Goal: Information Seeking & Learning: Learn about a topic

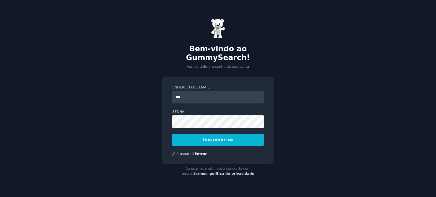
type input "**********"
click at [232, 135] on button "Inscrever-se" at bounding box center [217, 140] width 91 height 12
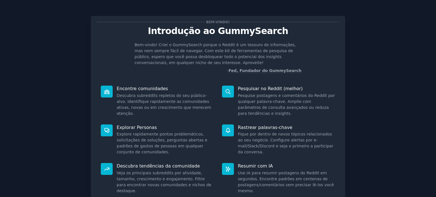
scroll to position [28, 0]
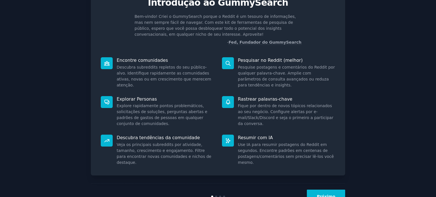
click at [324, 192] on button "Próximo" at bounding box center [326, 197] width 38 height 14
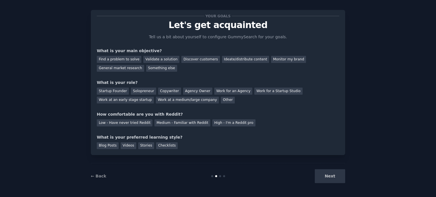
scroll to position [12, 0]
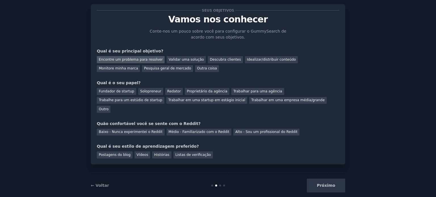
click at [153, 60] on font "Encontre um problema para resolver" at bounding box center [131, 60] width 64 height 4
click at [144, 70] on font "Pesquisa geral de mercado" at bounding box center [167, 68] width 47 height 4
click at [121, 60] on font "Encontre um problema para resolver" at bounding box center [131, 60] width 64 height 4
click at [124, 90] on font "Fundador de startup" at bounding box center [116, 91] width 35 height 4
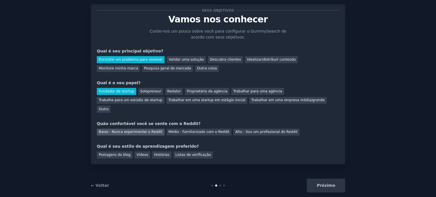
click at [141, 130] on font "Baixo - Nunca experimentei o Reddit" at bounding box center [131, 132] width 64 height 4
click at [137, 153] on font "Vídeos" at bounding box center [143, 155] width 12 height 4
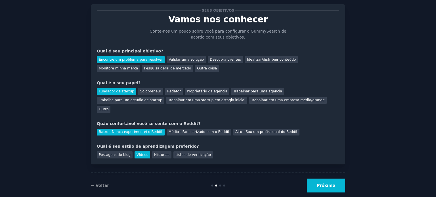
click at [324, 183] on font "Próximo" at bounding box center [326, 185] width 18 height 5
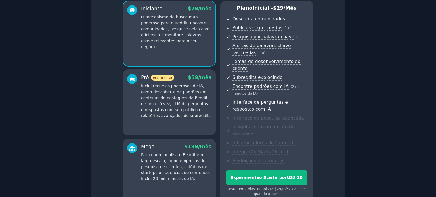
scroll to position [97, 0]
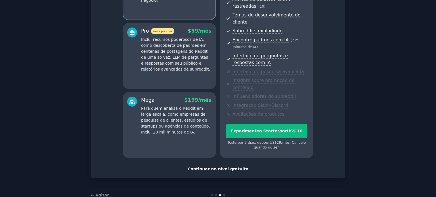
click at [226, 167] on font "Continuar no nível gratuito" at bounding box center [218, 169] width 61 height 5
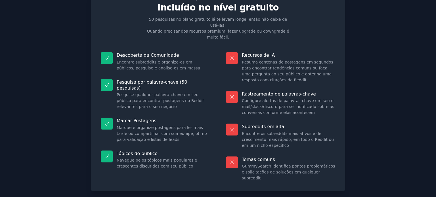
scroll to position [47, 0]
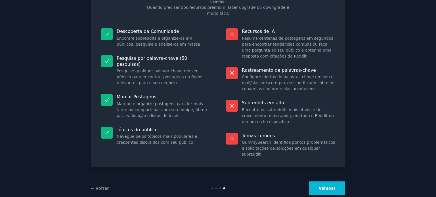
click at [321, 182] on button "Vamos!" at bounding box center [327, 189] width 36 height 14
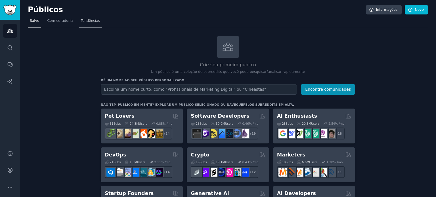
click at [90, 21] on font "Tendências" at bounding box center [90, 21] width 19 height 4
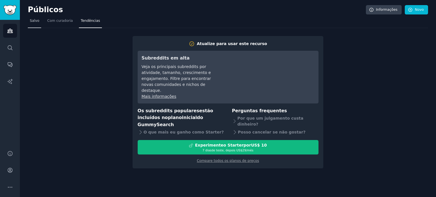
click at [34, 20] on font "Salvo" at bounding box center [34, 21] width 9 height 4
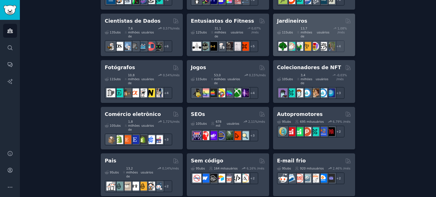
scroll to position [312, 0]
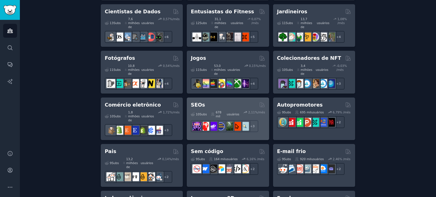
click at [228, 102] on div "SEOs" at bounding box center [228, 105] width 74 height 7
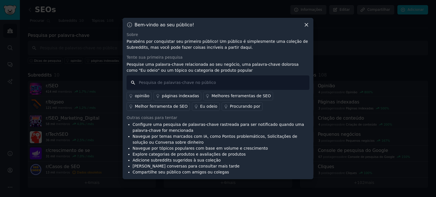
click at [197, 82] on input "text" at bounding box center [218, 82] width 183 height 14
type input "ferramentas seo"
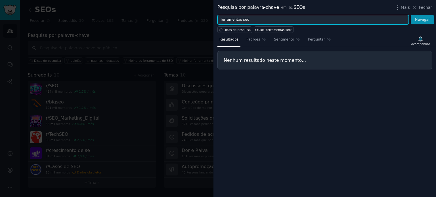
click at [324, 16] on input "ferramentas seo" at bounding box center [312, 20] width 191 height 10
paste input "SEO tools"
click at [411, 15] on button "Navegar" at bounding box center [422, 20] width 23 height 10
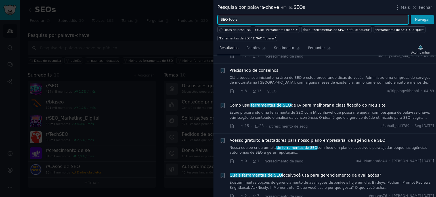
scroll to position [57, 0]
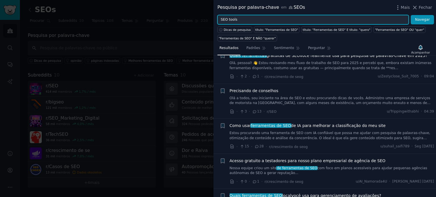
click at [302, 16] on input "SEO tools" at bounding box center [312, 20] width 191 height 10
paste input "problem"
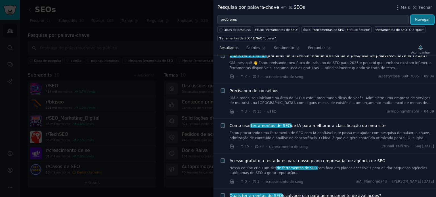
click at [423, 22] on font "Navegar" at bounding box center [422, 20] width 15 height 4
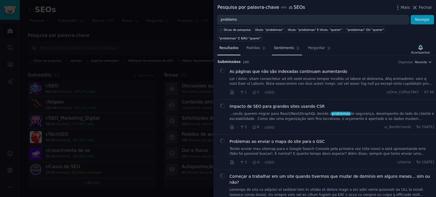
click at [274, 44] on link "Sentimento" at bounding box center [287, 50] width 30 height 12
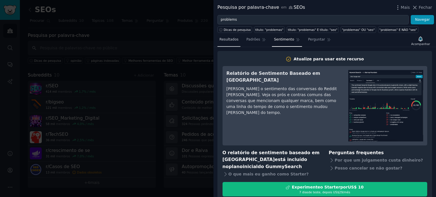
click at [232, 41] on font "Resultados" at bounding box center [228, 39] width 19 height 4
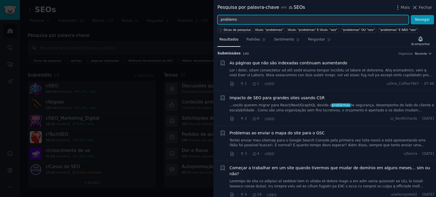
click at [278, 20] on input "problems" at bounding box center [312, 20] width 191 height 10
type input "Google discover"
click at [411, 15] on button "Navegar" at bounding box center [422, 20] width 23 height 10
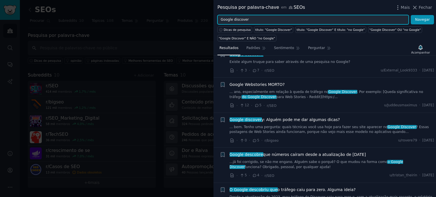
scroll to position [57, 0]
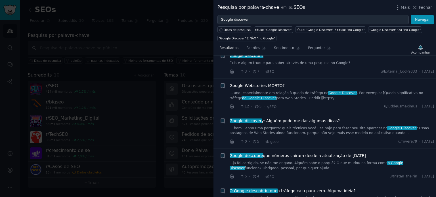
click at [280, 96] on font "para Web Stories - Reddit](https:/..." at bounding box center [307, 98] width 62 height 4
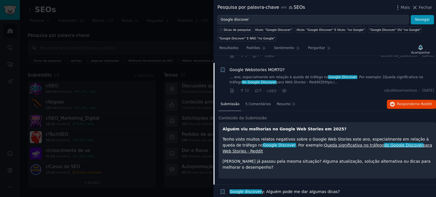
scroll to position [74, 0]
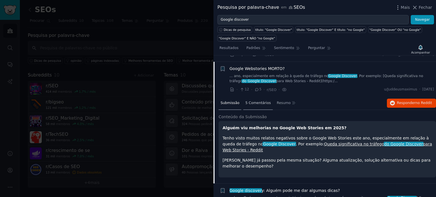
click at [265, 101] on font "5 Comentários" at bounding box center [258, 103] width 26 height 4
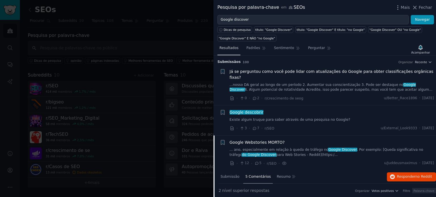
scroll to position [0, 0]
drag, startPoint x: 182, startPoint y: 32, endPoint x: 176, endPoint y: 44, distance: 14.0
click at [182, 32] on div at bounding box center [218, 98] width 436 height 197
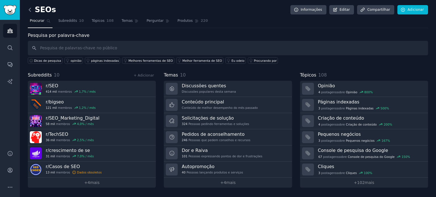
click at [28, 9] on icon at bounding box center [30, 10] width 6 height 6
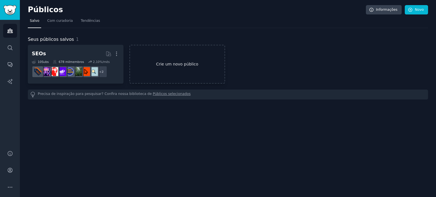
click at [208, 68] on link "Crie um novo público" at bounding box center [177, 64] width 96 height 39
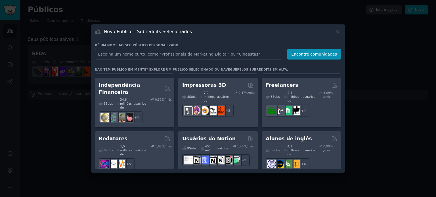
scroll to position [426, 0]
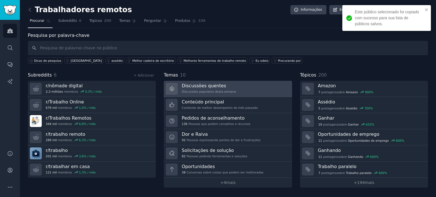
click at [199, 90] on font "Discussões populares desta semana" at bounding box center [209, 91] width 54 height 3
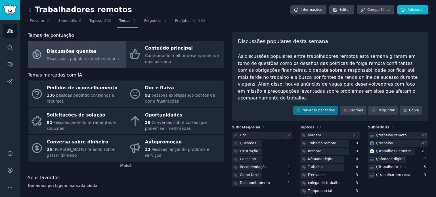
click at [199, 89] on div "Dor e Raiva" at bounding box center [183, 88] width 76 height 9
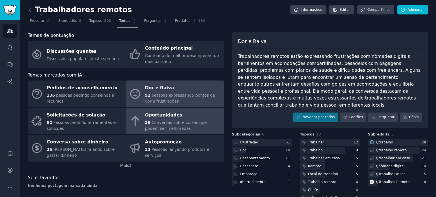
click at [202, 114] on div "Oportunidades" at bounding box center [183, 115] width 76 height 9
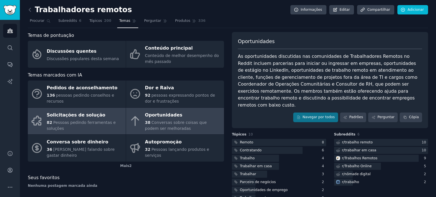
click at [93, 114] on font "Solicitações de solução" at bounding box center [76, 114] width 59 height 5
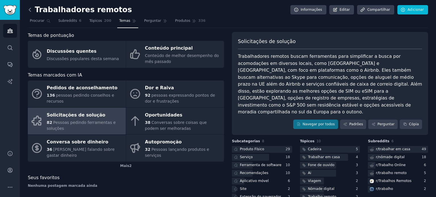
click at [30, 10] on icon at bounding box center [30, 10] width 6 height 6
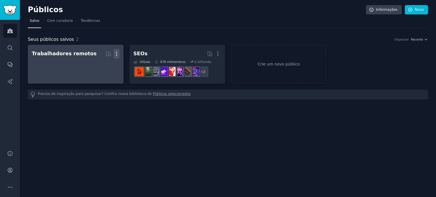
click at [119, 50] on button "Mais" at bounding box center [117, 54] width 6 height 10
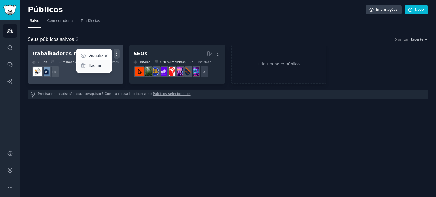
click at [97, 67] on font "Excluir" at bounding box center [94, 65] width 13 height 5
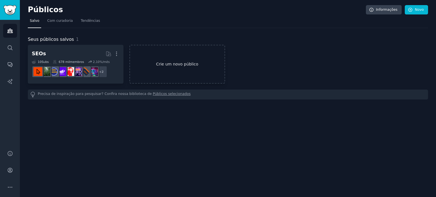
click at [170, 63] on font "Crie um novo público" at bounding box center [177, 64] width 42 height 5
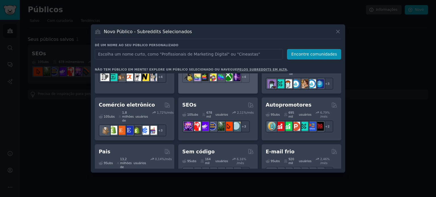
scroll to position [227, 0]
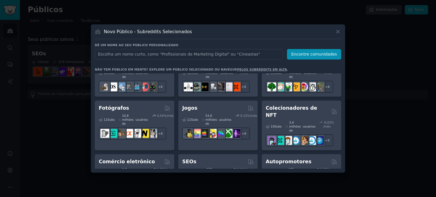
click at [12, 110] on div at bounding box center [218, 98] width 436 height 197
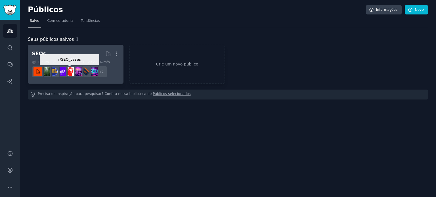
click at [71, 67] on img at bounding box center [69, 71] width 9 height 9
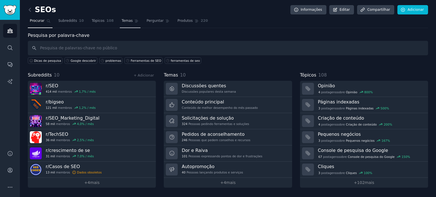
click at [122, 21] on font "Temas" at bounding box center [127, 21] width 11 height 4
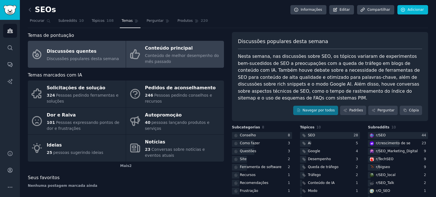
click at [170, 51] on font "Conteúdo principal" at bounding box center [169, 47] width 48 height 5
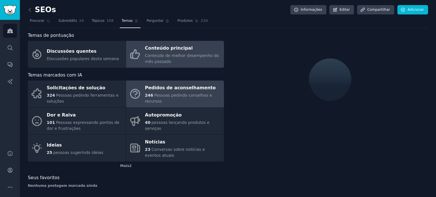
click at [167, 91] on font "Pedidos de aconselhamento" at bounding box center [180, 87] width 71 height 5
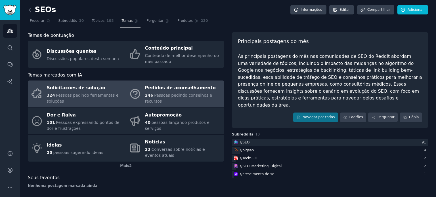
click at [111, 93] on div "324 Pessoas pedindo ferramentas e soluções" at bounding box center [85, 99] width 76 height 12
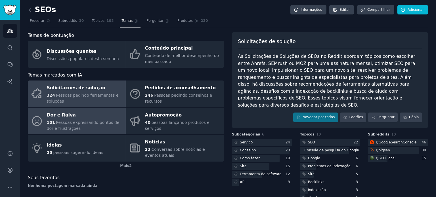
click at [68, 122] on font "Pessoas expressando pontos de dor e frustrações" at bounding box center [83, 125] width 73 height 11
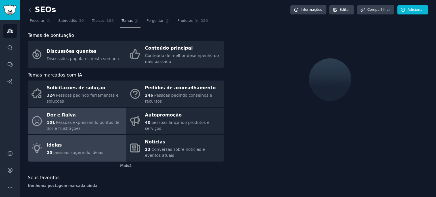
click at [77, 147] on div "Ideias" at bounding box center [75, 145] width 56 height 9
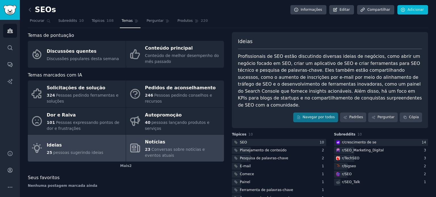
click at [145, 145] on font "Notícias" at bounding box center [155, 142] width 20 height 7
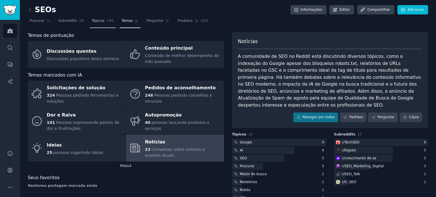
click at [100, 22] on link "Tópicos 108" at bounding box center [103, 22] width 26 height 12
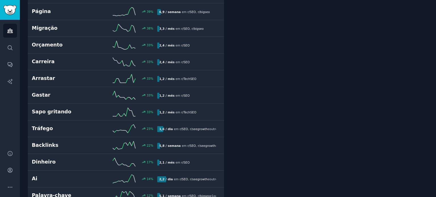
scroll to position [312, 0]
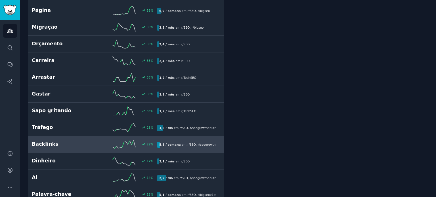
click at [93, 141] on h2 "Backlinks" at bounding box center [63, 144] width 63 height 7
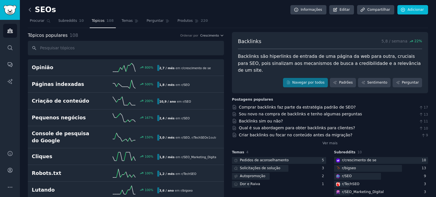
click at [30, 8] on icon at bounding box center [30, 9] width 2 height 3
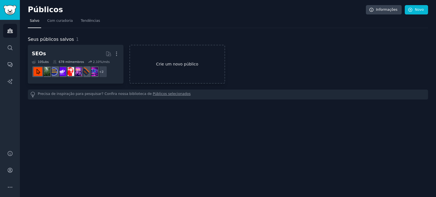
click at [161, 66] on font "Crie um novo público" at bounding box center [177, 64] width 42 height 5
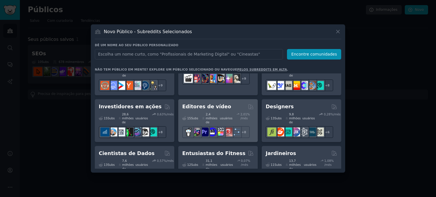
scroll to position [142, 0]
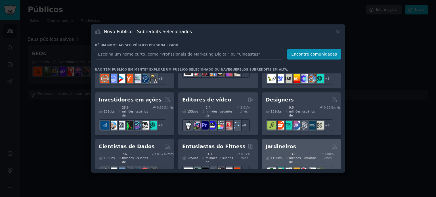
click at [278, 144] on font "Jardineiros" at bounding box center [281, 147] width 30 height 6
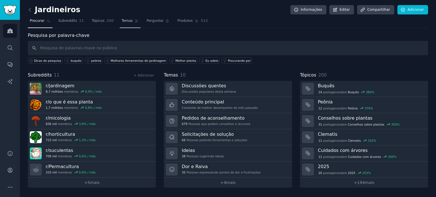
drag, startPoint x: 94, startPoint y: 19, endPoint x: 127, endPoint y: 24, distance: 33.8
click at [94, 19] on font "Tópicos" at bounding box center [98, 21] width 13 height 4
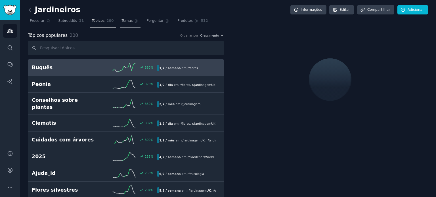
click at [126, 24] on link "Temas" at bounding box center [130, 22] width 21 height 12
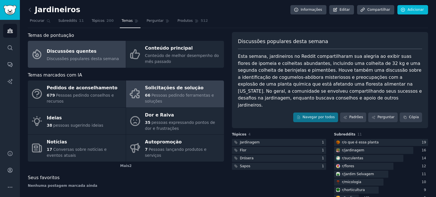
click at [142, 82] on link "Solicitações de solução 66 Pessoas pedindo ferramentas e soluções" at bounding box center [175, 94] width 98 height 27
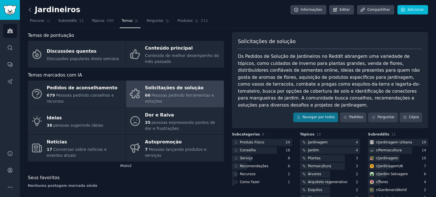
click at [31, 9] on icon at bounding box center [30, 10] width 6 height 6
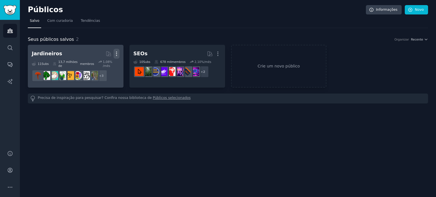
click at [118, 51] on icon "button" at bounding box center [117, 54] width 6 height 6
click at [106, 67] on p "Delete" at bounding box center [101, 66] width 13 height 6
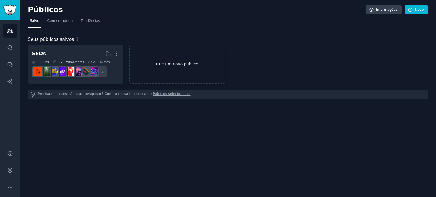
click at [194, 63] on font "Crie um novo público" at bounding box center [177, 64] width 42 height 5
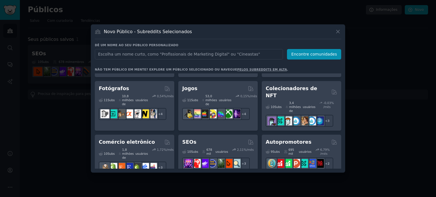
scroll to position [255, 0]
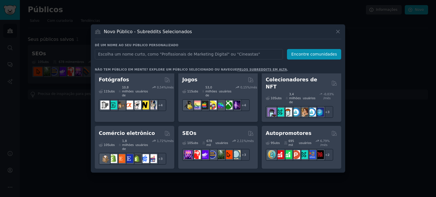
click at [145, 177] on div "Pais" at bounding box center [135, 180] width 72 height 7
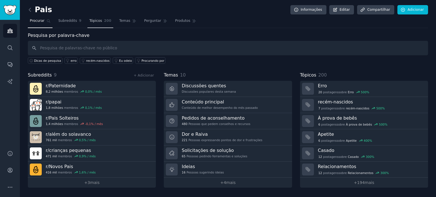
click at [91, 23] on link "Tópicos 200" at bounding box center [100, 22] width 26 height 12
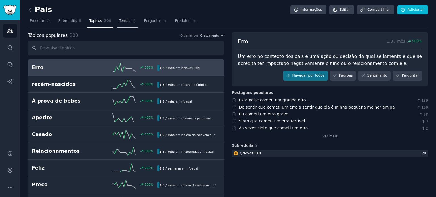
click at [119, 19] on font "Temas" at bounding box center [124, 21] width 11 height 4
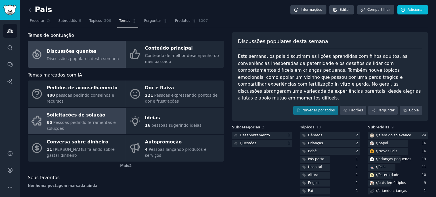
click at [93, 118] on div "Solicitações de solução" at bounding box center [85, 115] width 76 height 9
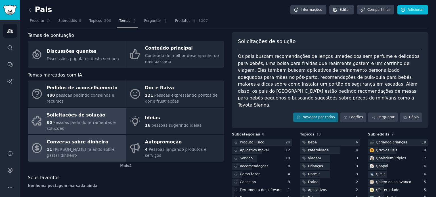
click at [88, 147] on font "[PERSON_NAME] falando sobre gastar dinheiro" at bounding box center [81, 152] width 68 height 11
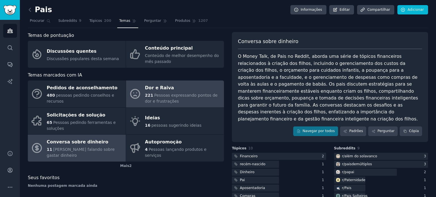
click at [157, 95] on font "Pessoas expressando pontos de dor e frustrações" at bounding box center [181, 98] width 73 height 11
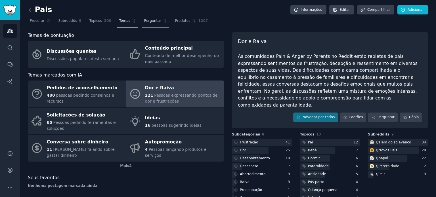
click at [154, 23] on link "Perguntar" at bounding box center [155, 22] width 27 height 12
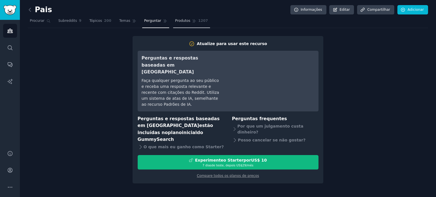
click at [173, 17] on link "Produtos 1207" at bounding box center [191, 22] width 37 height 12
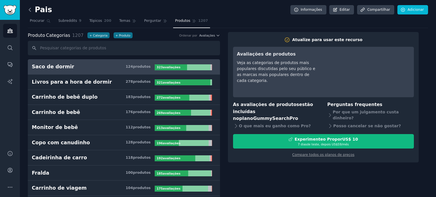
click at [30, 11] on icon at bounding box center [30, 10] width 6 height 6
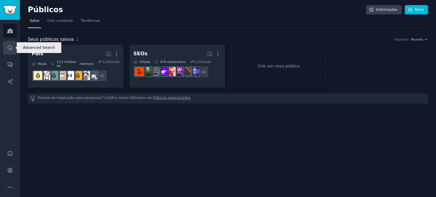
click at [7, 49] on icon "Barra lateral" at bounding box center [10, 48] width 6 height 6
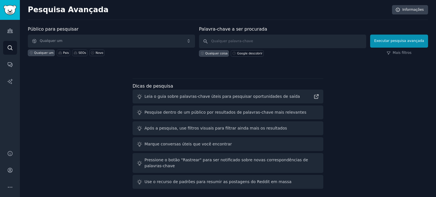
click at [222, 98] on font "Leia o guia sobre palavras-chave úteis para pesquisar oportunidades de saída" at bounding box center [222, 96] width 156 height 5
click at [317, 96] on icon at bounding box center [316, 97] width 6 height 6
